Goal: Entertainment & Leisure: Consume media (video, audio)

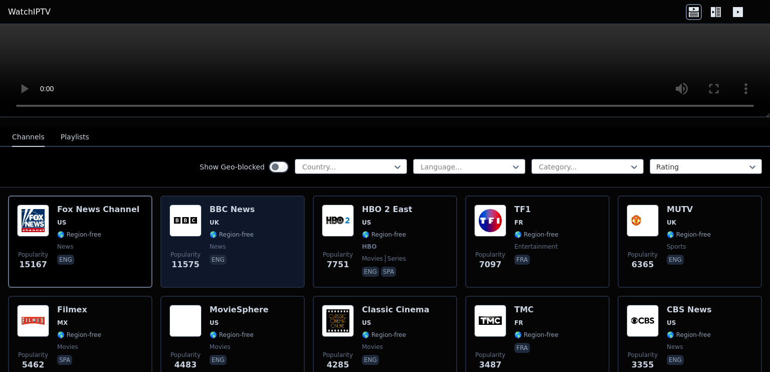
scroll to position [150, 0]
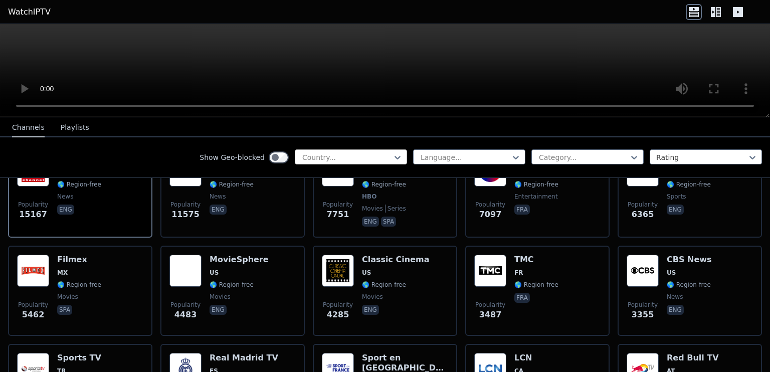
click at [353, 157] on div at bounding box center [346, 157] width 91 height 10
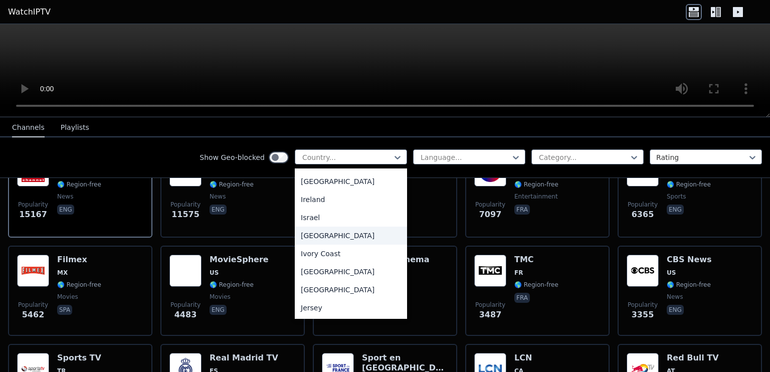
scroll to position [1553, 0]
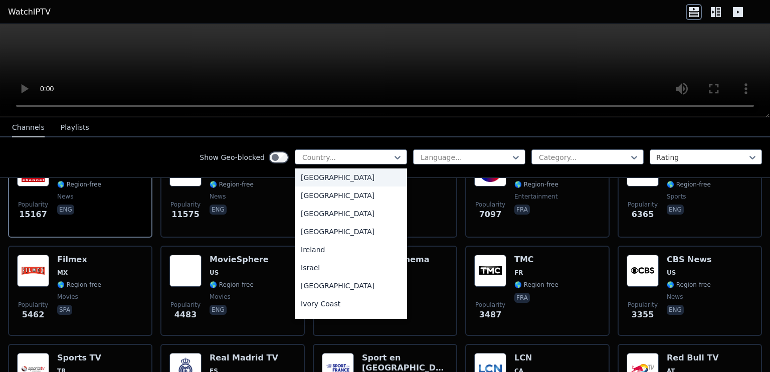
click at [305, 183] on div "[GEOGRAPHIC_DATA]" at bounding box center [351, 177] width 112 height 18
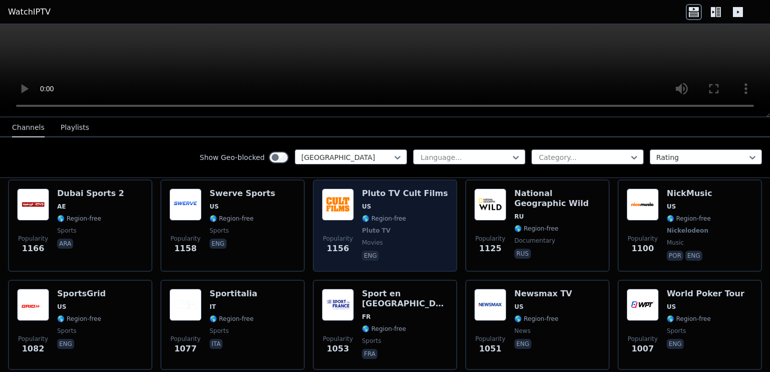
scroll to position [1403, 0]
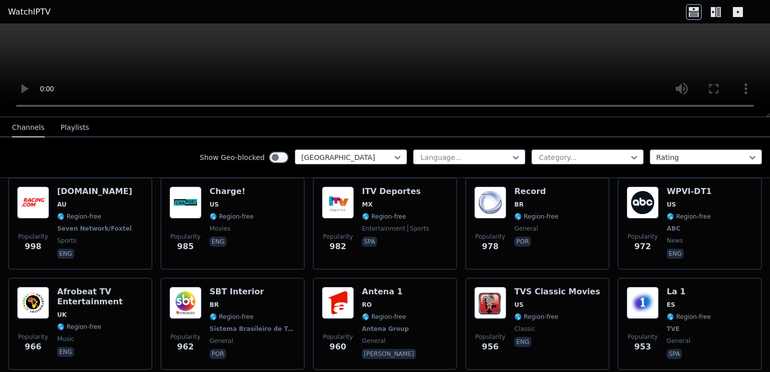
click at [439, 148] on div "Show Geo-blocked option India, selected. India Language... Category... Rating" at bounding box center [385, 157] width 770 height 41
click at [442, 154] on div at bounding box center [464, 157] width 91 height 10
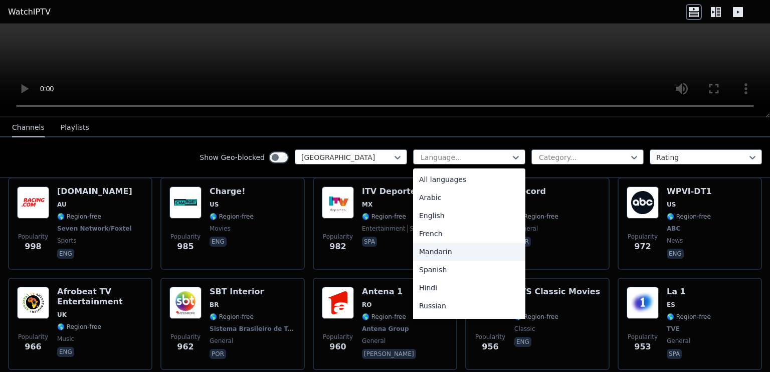
scroll to position [50, 0]
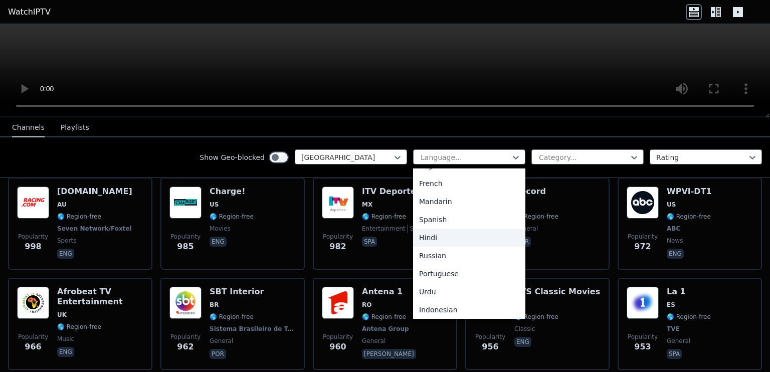
click at [426, 240] on div "Hindi" at bounding box center [469, 238] width 112 height 18
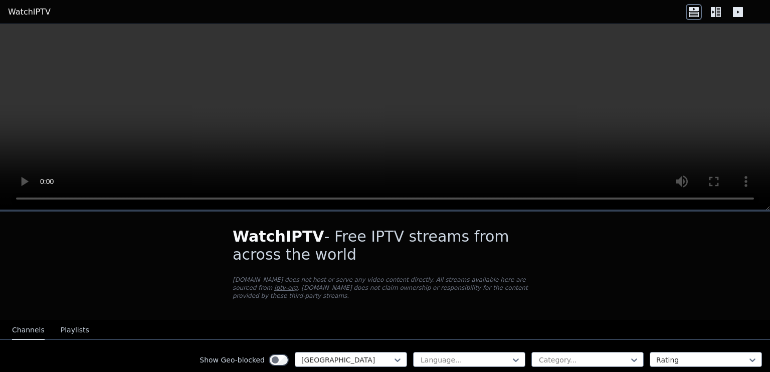
scroll to position [150, 0]
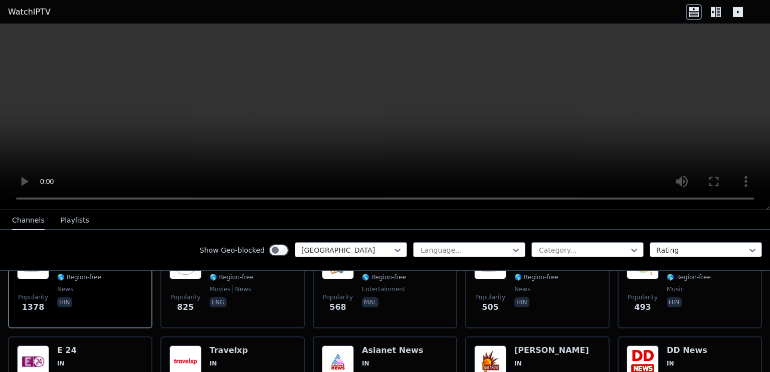
click at [395, 92] on video at bounding box center [385, 117] width 770 height 186
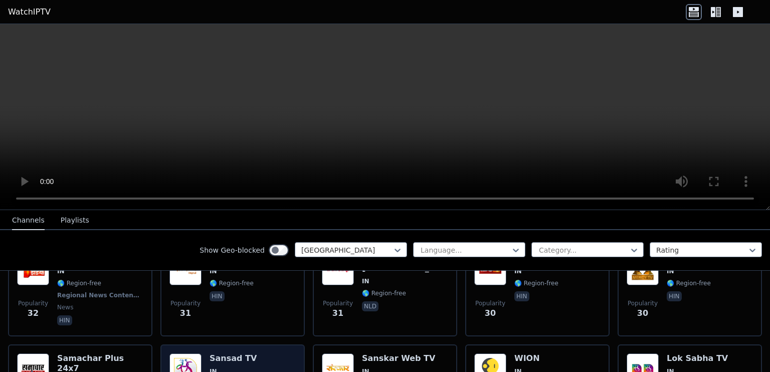
scroll to position [1804, 0]
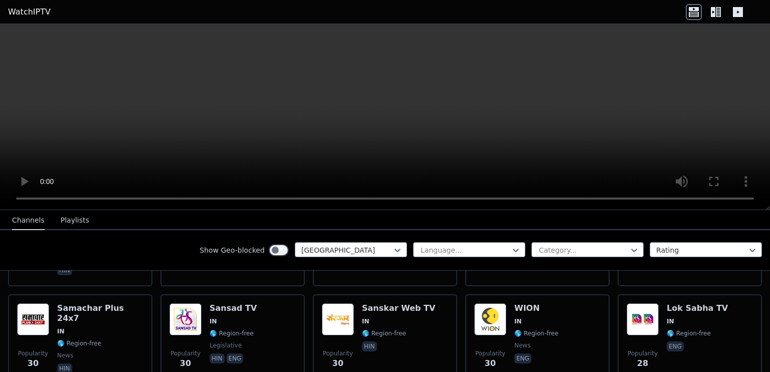
click at [76, 222] on button "Playlists" at bounding box center [75, 220] width 29 height 19
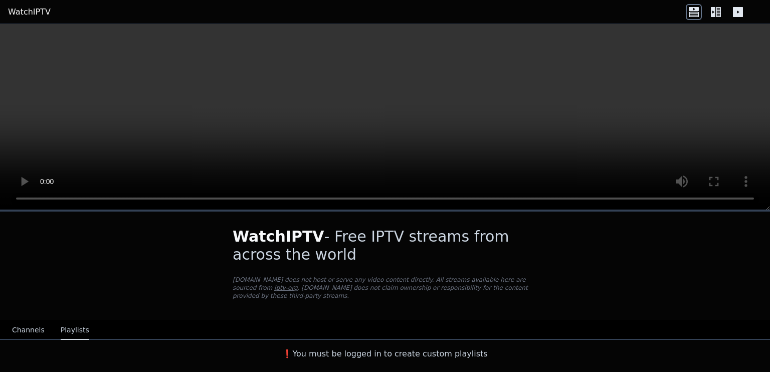
scroll to position [0, 0]
click at [66, 321] on button "Playlists" at bounding box center [75, 330] width 29 height 19
click at [33, 321] on button "Channels" at bounding box center [28, 330] width 33 height 19
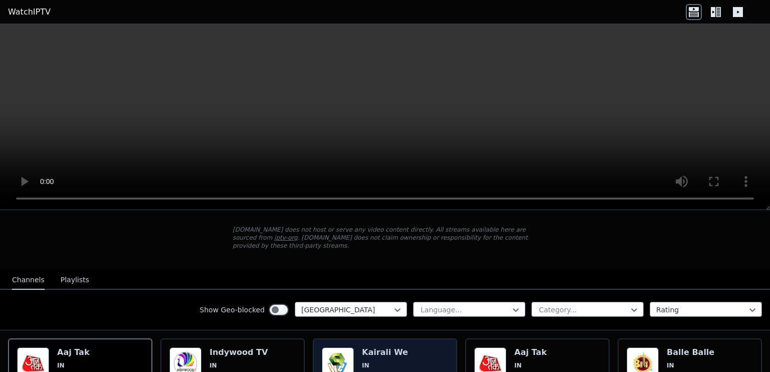
scroll to position [100, 0]
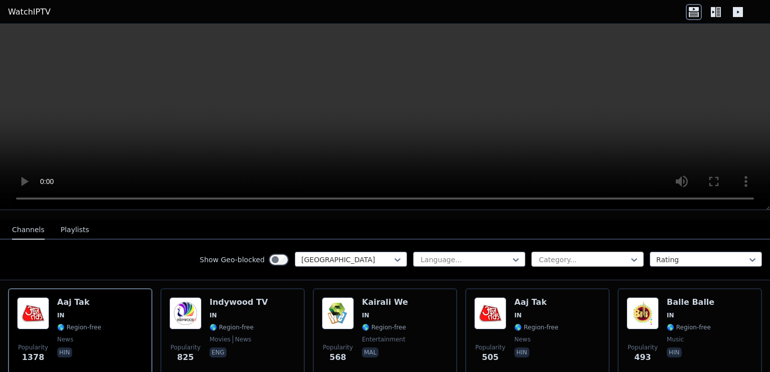
click at [571, 255] on div at bounding box center [583, 260] width 91 height 10
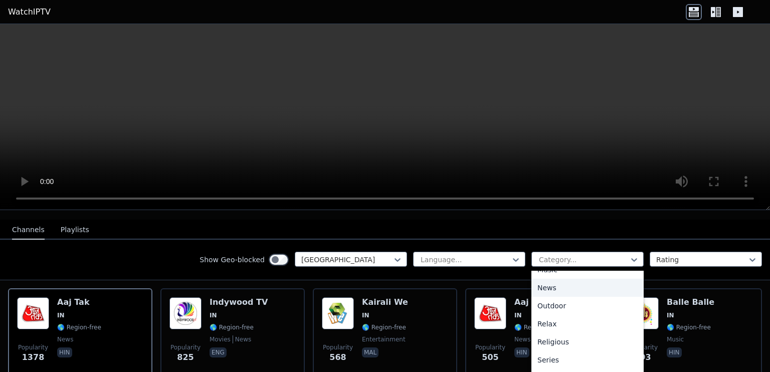
scroll to position [351, 0]
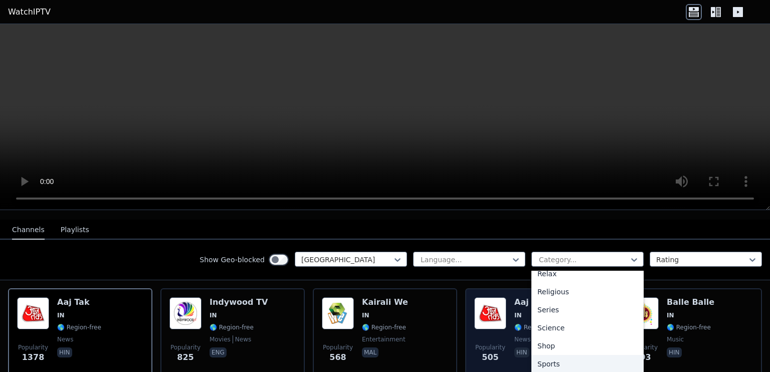
click at [549, 355] on div "Sports" at bounding box center [587, 364] width 112 height 18
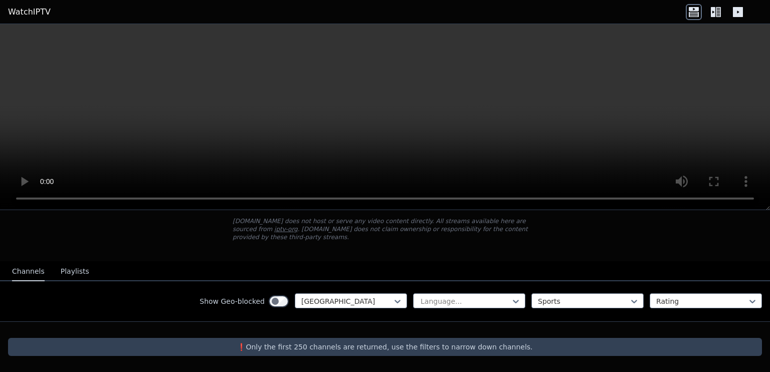
scroll to position [50, 0]
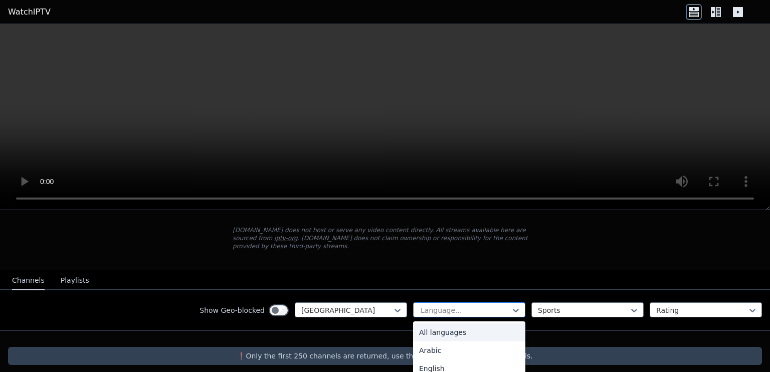
click at [426, 306] on div "Language..." at bounding box center [469, 309] width 112 height 15
click at [427, 305] on div at bounding box center [464, 310] width 91 height 10
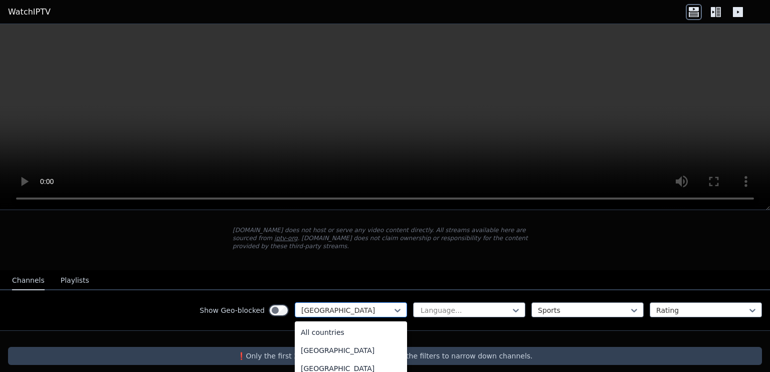
click at [384, 305] on div at bounding box center [346, 310] width 91 height 10
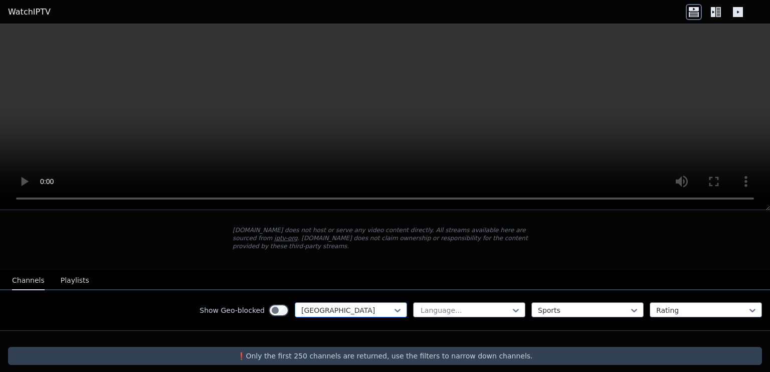
click at [362, 305] on div at bounding box center [346, 310] width 91 height 10
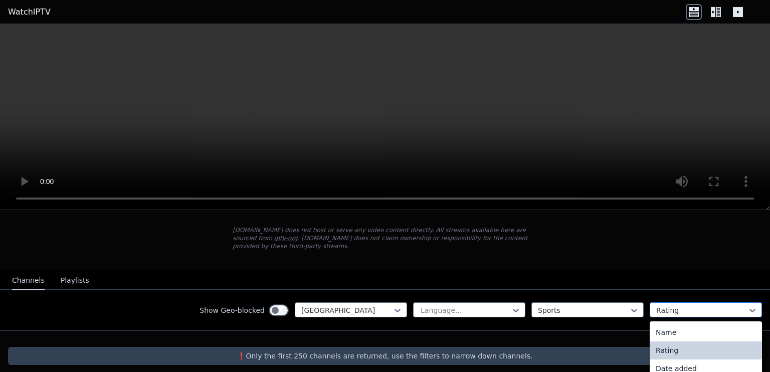
click at [657, 302] on div "Rating" at bounding box center [705, 309] width 112 height 15
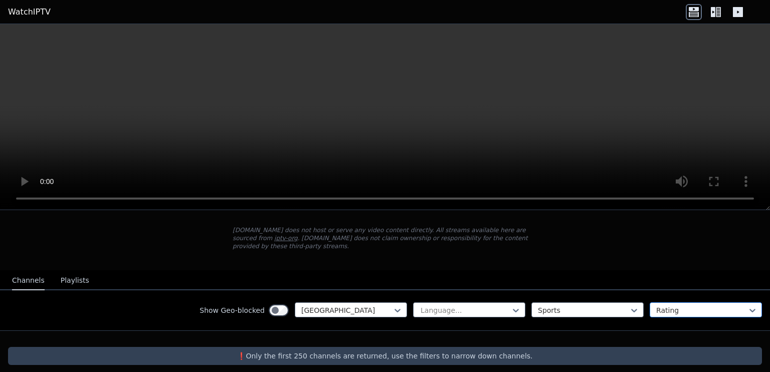
click at [657, 305] on div at bounding box center [701, 310] width 91 height 10
click at [668, 305] on div at bounding box center [701, 310] width 91 height 10
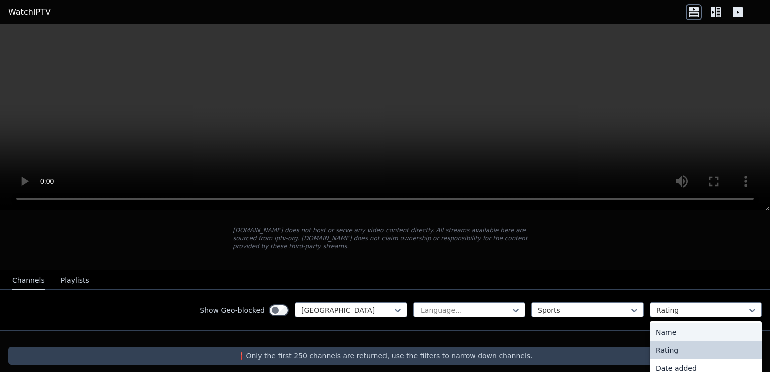
click at [663, 325] on div "Name" at bounding box center [705, 332] width 112 height 18
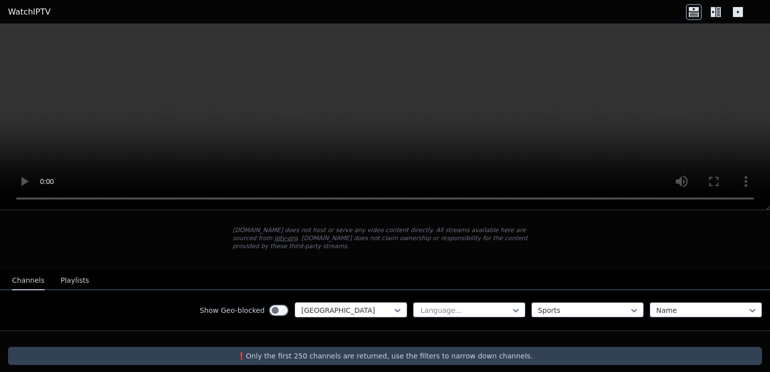
click at [361, 305] on div at bounding box center [346, 310] width 91 height 10
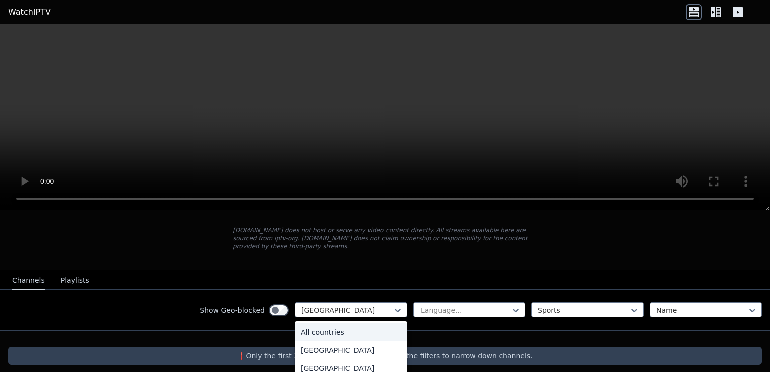
click at [339, 329] on div "All countries" at bounding box center [351, 332] width 112 height 18
